Goal: Find specific page/section: Find specific page/section

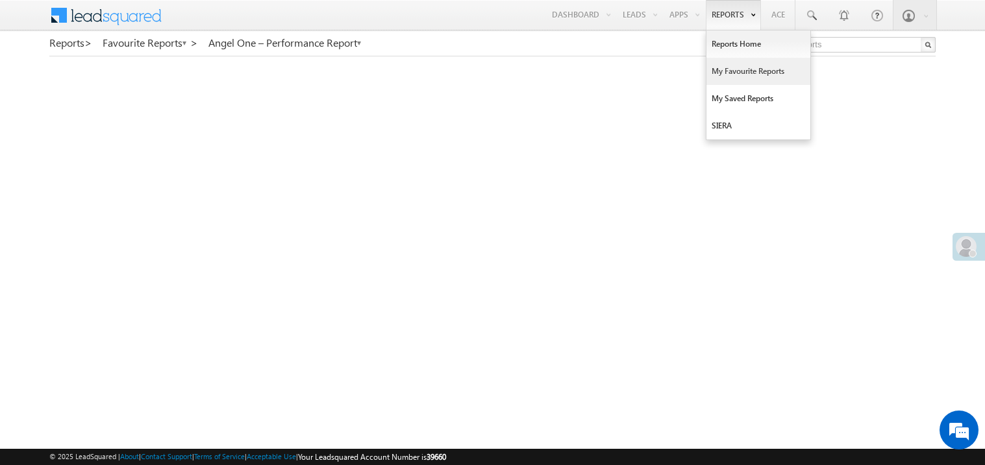
click at [729, 72] on link "My Favourite Reports" at bounding box center [758, 71] width 104 height 27
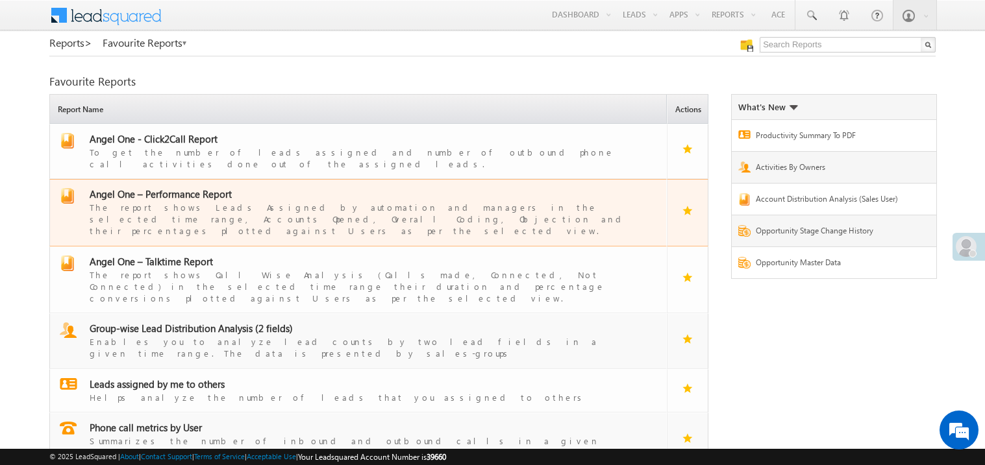
click at [188, 188] on span "Angel One – Performance Report" at bounding box center [161, 194] width 142 height 13
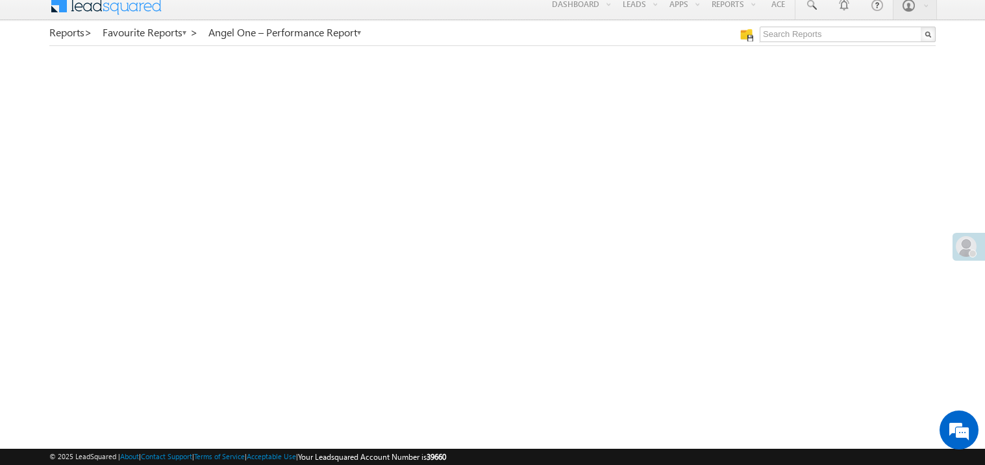
scroll to position [34, 0]
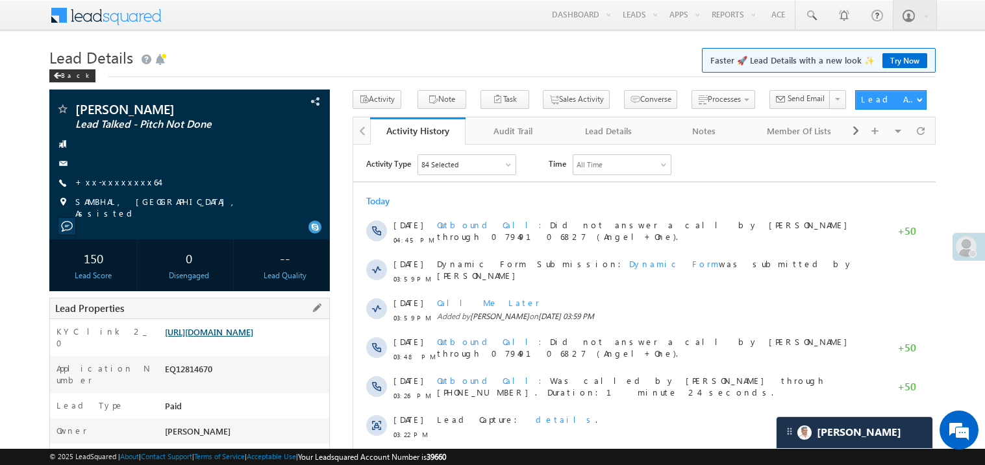
click at [253, 338] on link "https://angelbroking1-pk3em7sa.customui-test.leadsquared.com?leadId=cde38081-a2…" at bounding box center [209, 332] width 88 height 11
